Goal: Communication & Community: Share content

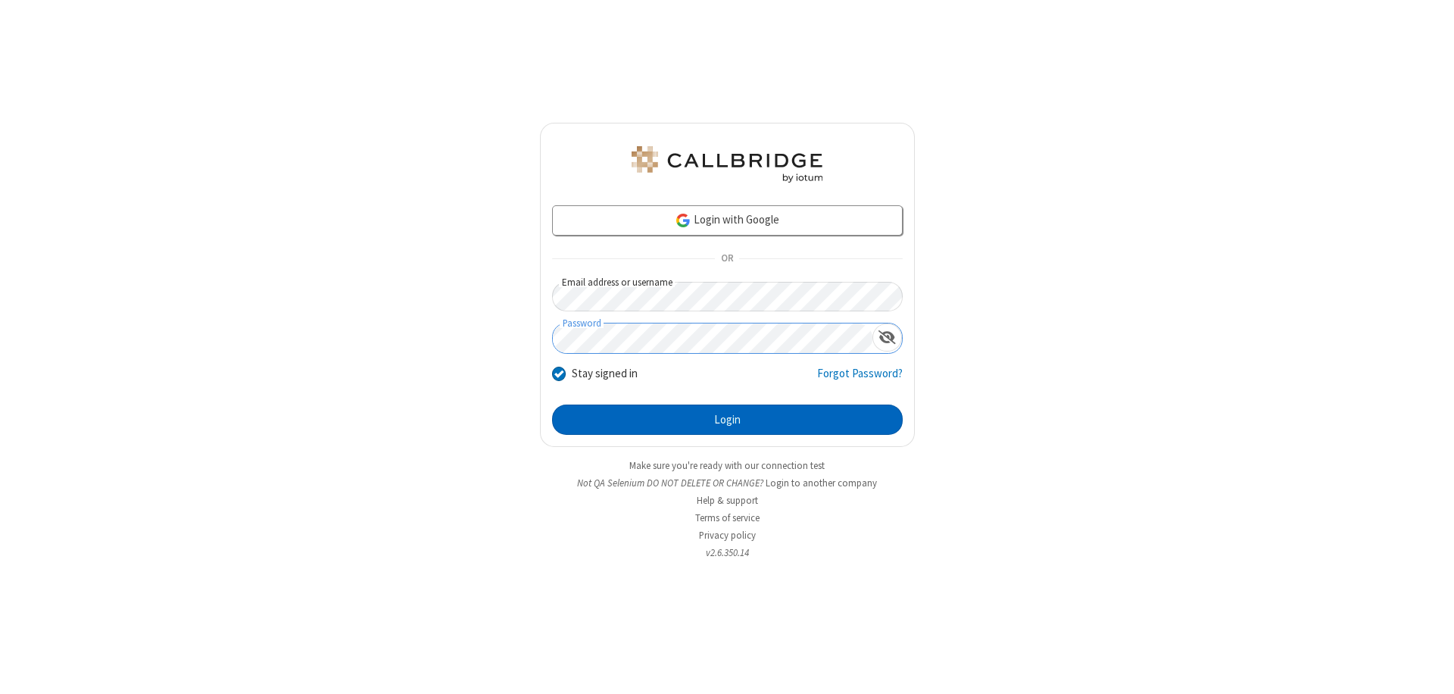
click at [727, 419] on button "Login" at bounding box center [727, 419] width 351 height 30
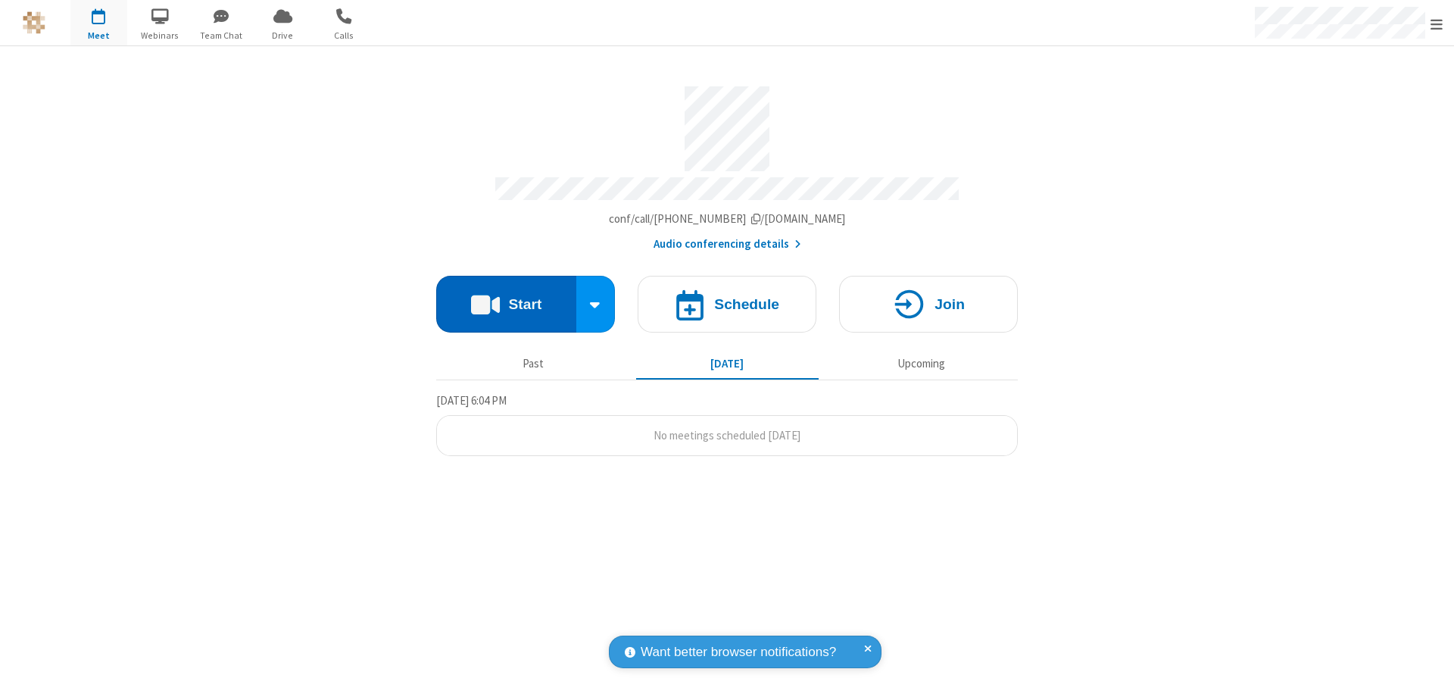
click at [506, 297] on button "Start" at bounding box center [506, 304] width 140 height 57
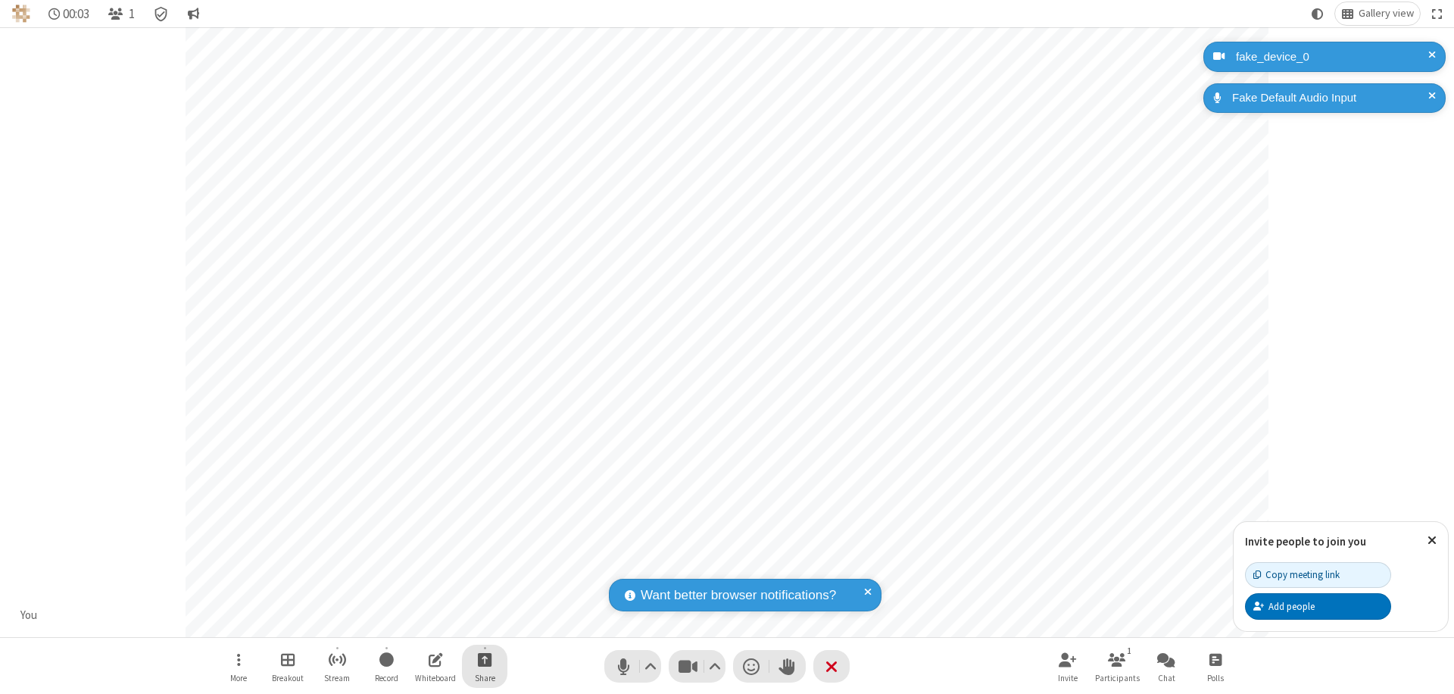
click at [485, 659] on span "Start sharing" at bounding box center [485, 659] width 14 height 19
click at [423, 622] on span "Share my screen" at bounding box center [423, 623] width 17 height 13
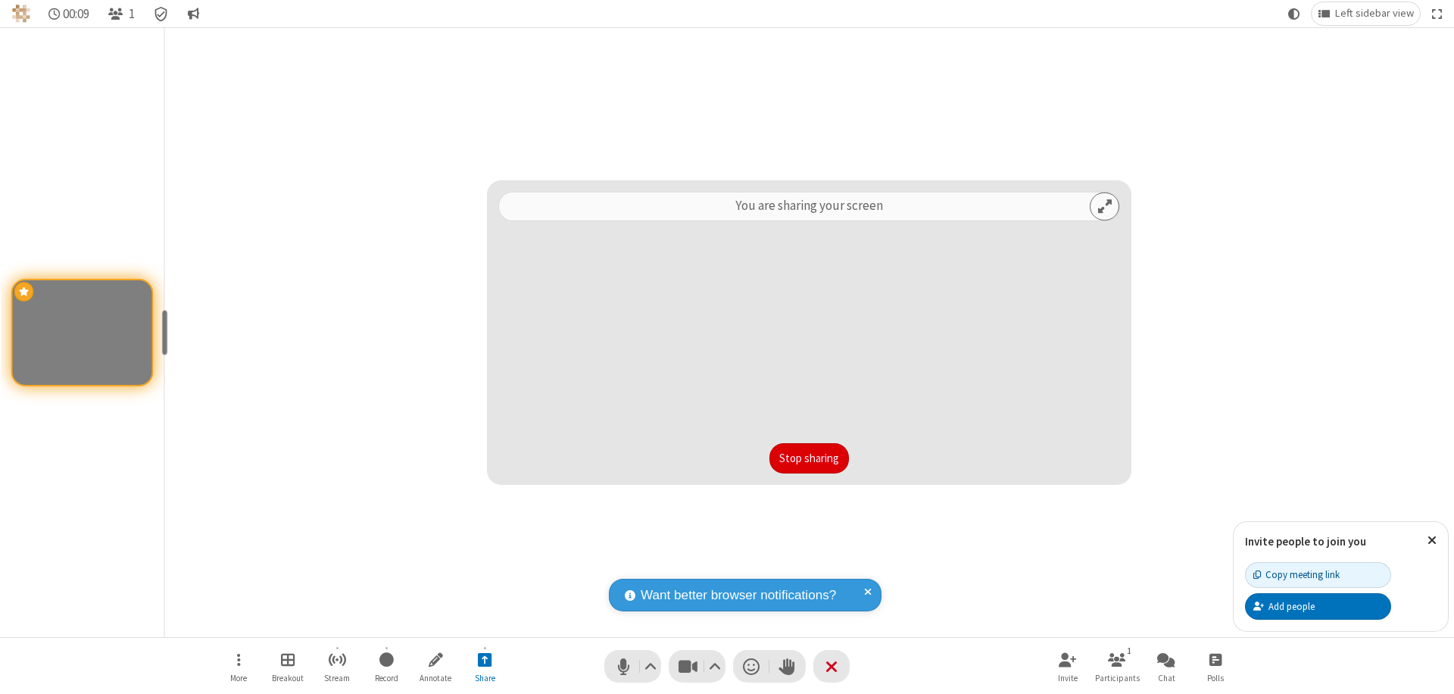
click at [809, 458] on button "Stop sharing" at bounding box center [808, 458] width 79 height 30
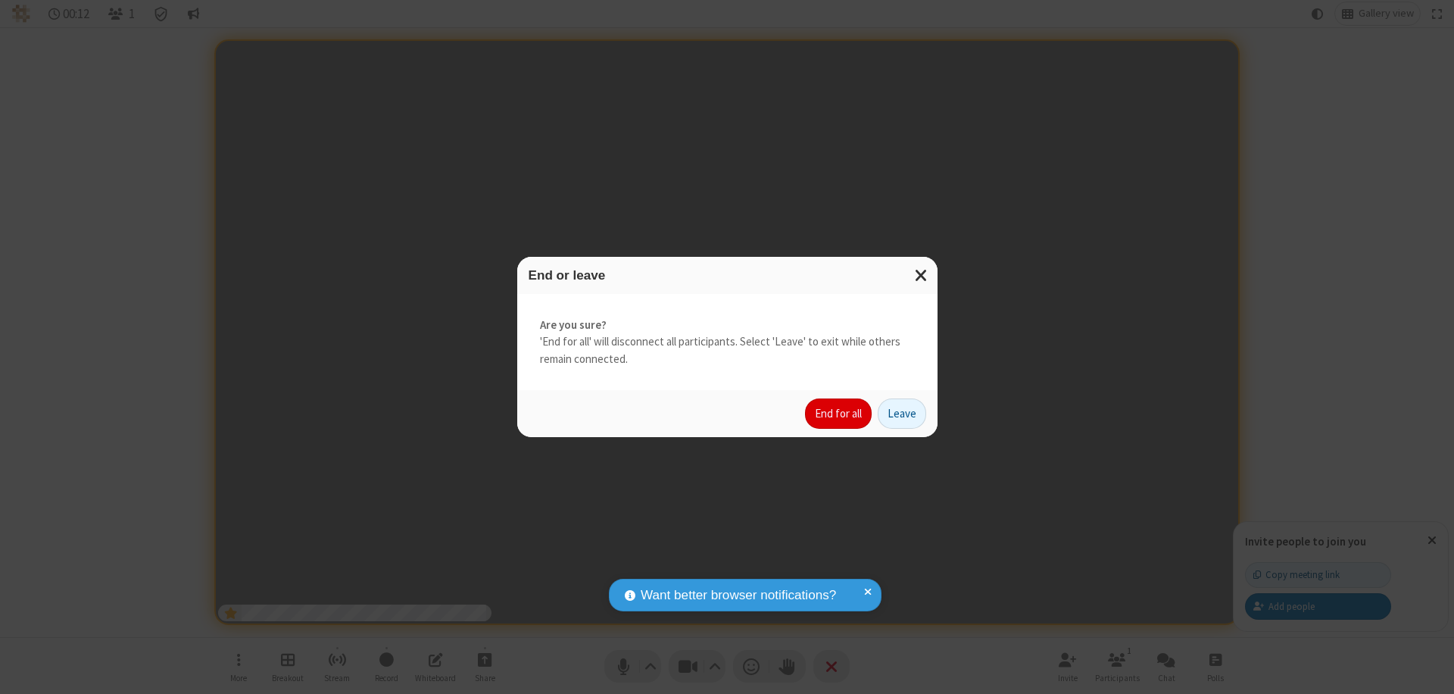
click at [839, 413] on button "End for all" at bounding box center [838, 413] width 67 height 30
